Goal: Navigation & Orientation: Find specific page/section

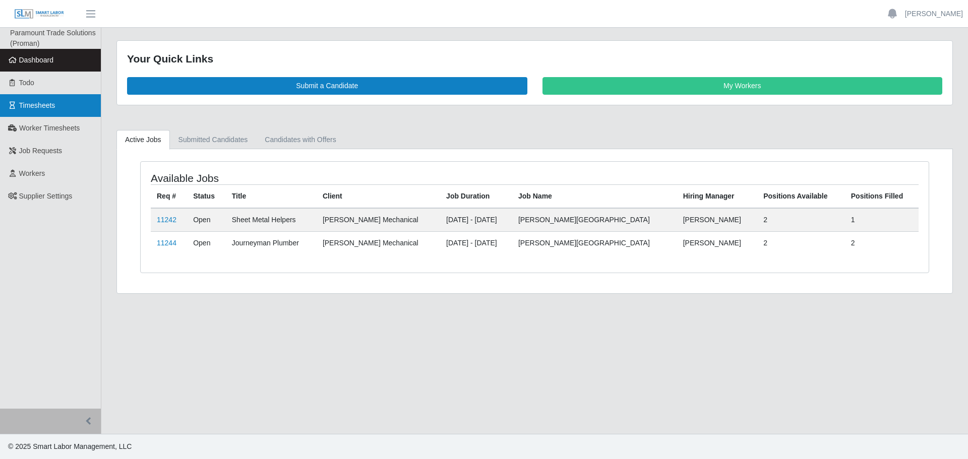
click at [51, 101] on span "Timesheets" at bounding box center [37, 105] width 36 height 8
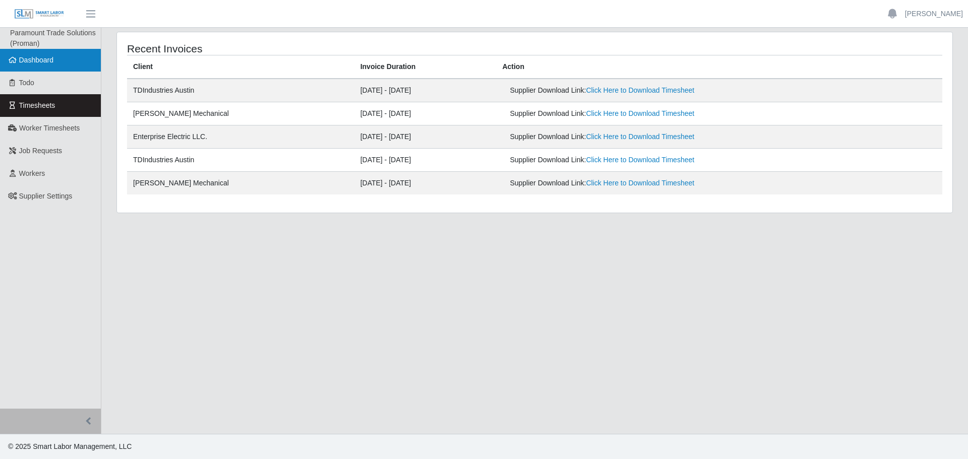
click at [42, 64] on span "Dashboard" at bounding box center [36, 60] width 35 height 8
